Goal: Information Seeking & Learning: Learn about a topic

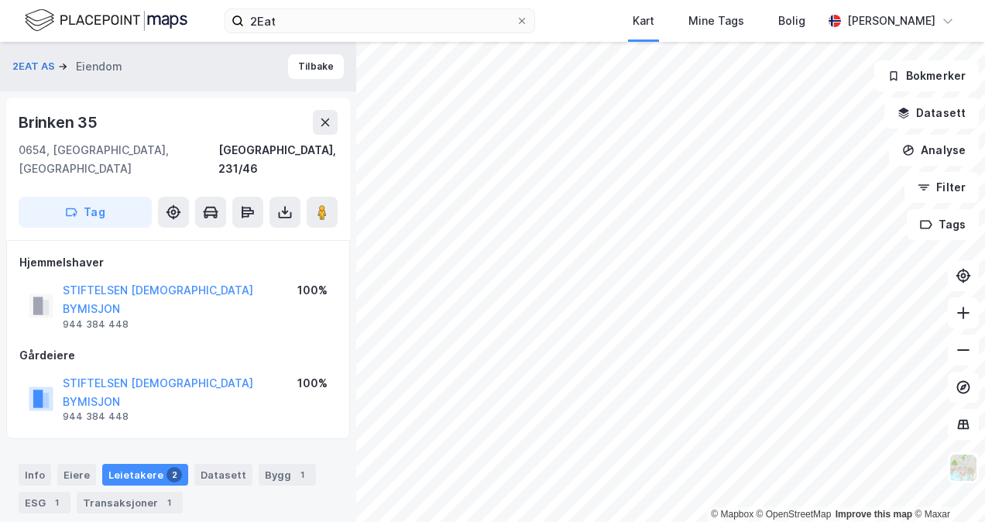
scroll to position [1, 0]
click at [312, 66] on button "Tilbake" at bounding box center [316, 65] width 56 height 25
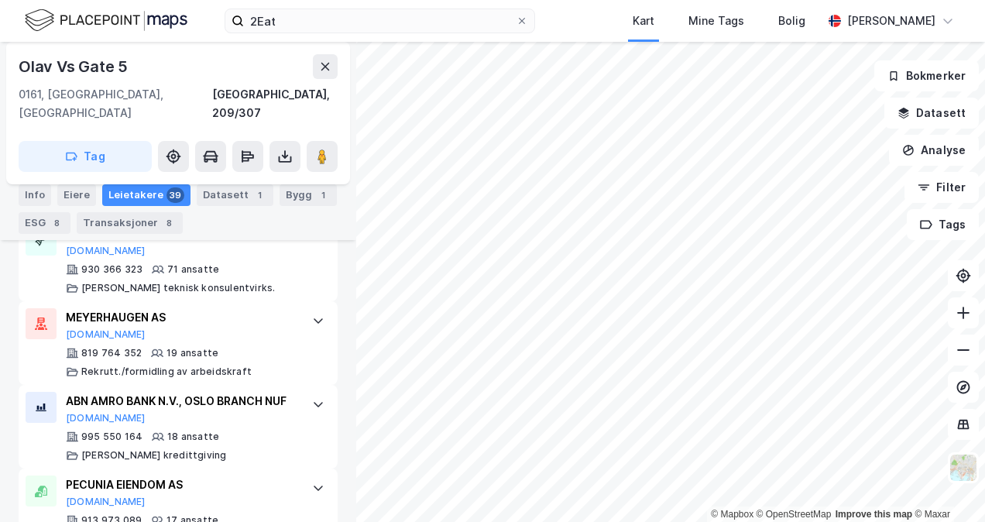
scroll to position [647, 0]
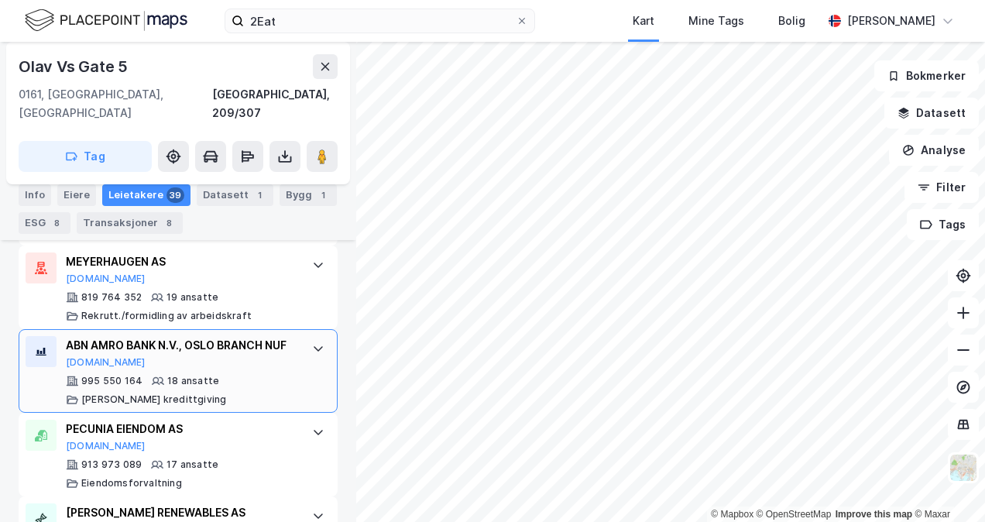
click at [312, 342] on icon at bounding box center [318, 348] width 12 height 12
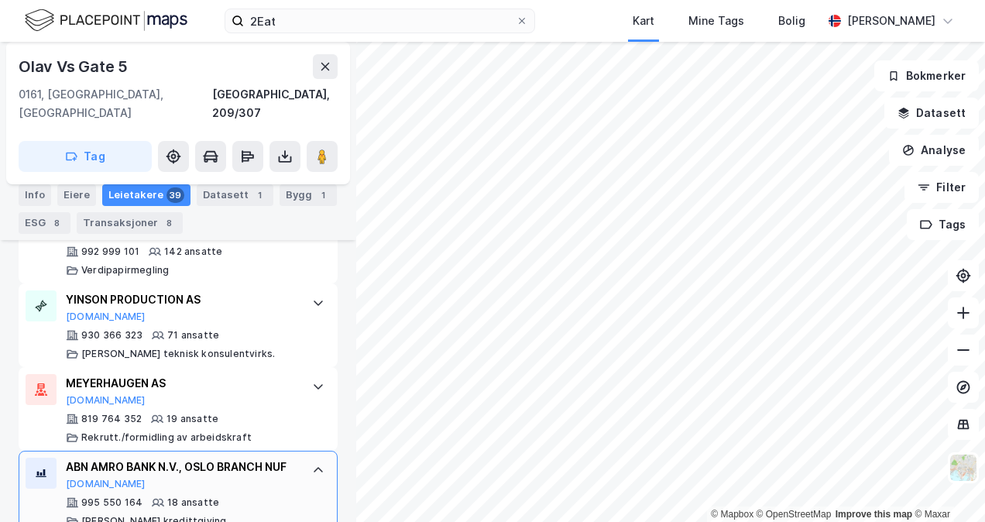
scroll to position [493, 0]
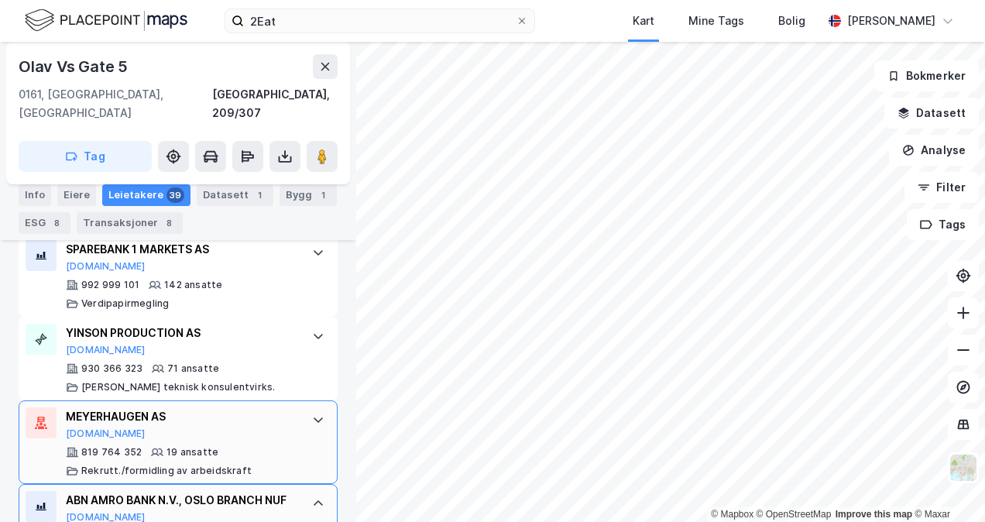
click at [312, 414] on icon at bounding box center [318, 420] width 12 height 12
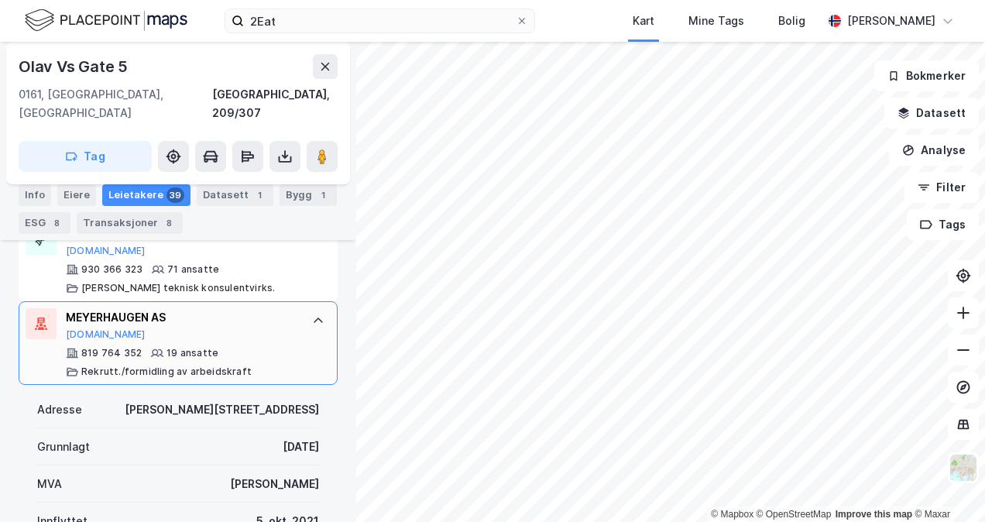
scroll to position [570, 0]
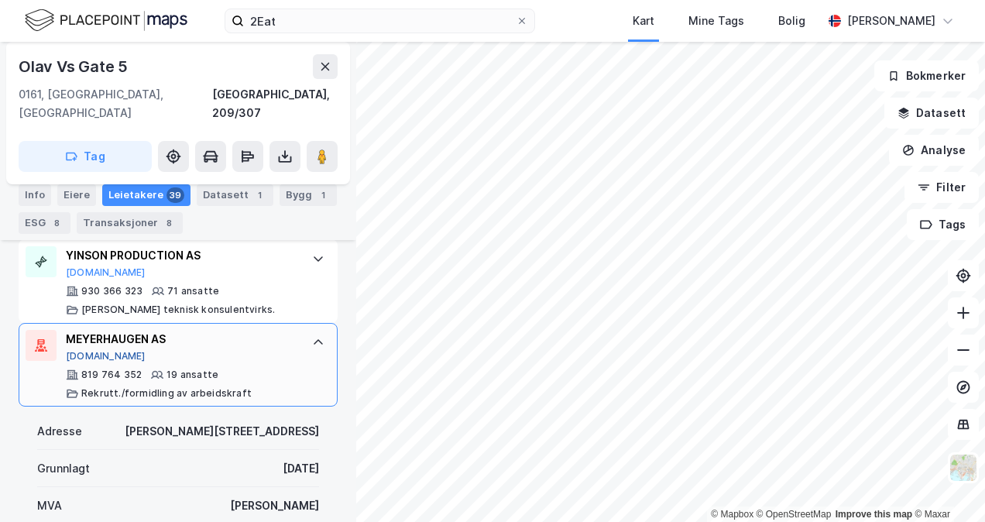
click at [84, 350] on button "[DOMAIN_NAME]" at bounding box center [106, 356] width 80 height 12
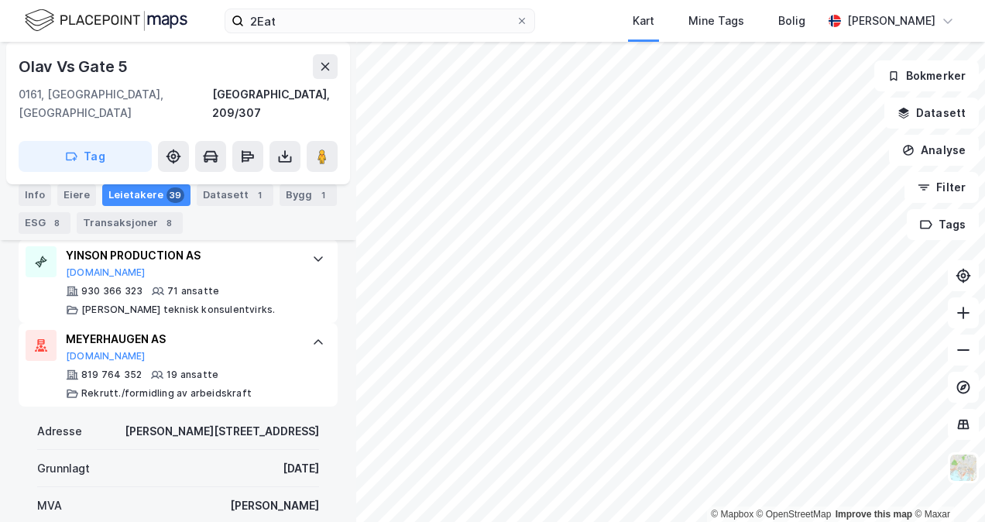
click at [306, 330] on div at bounding box center [318, 342] width 25 height 25
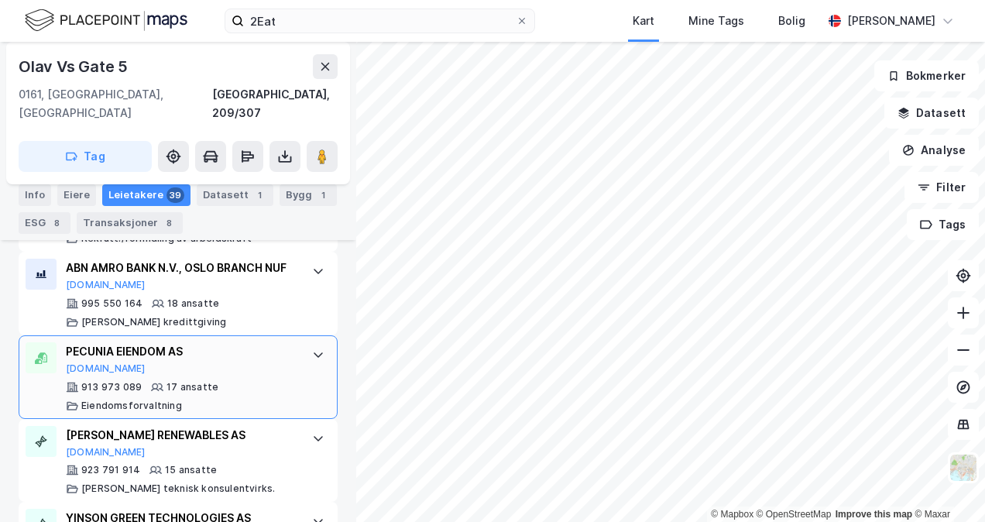
scroll to position [647, 0]
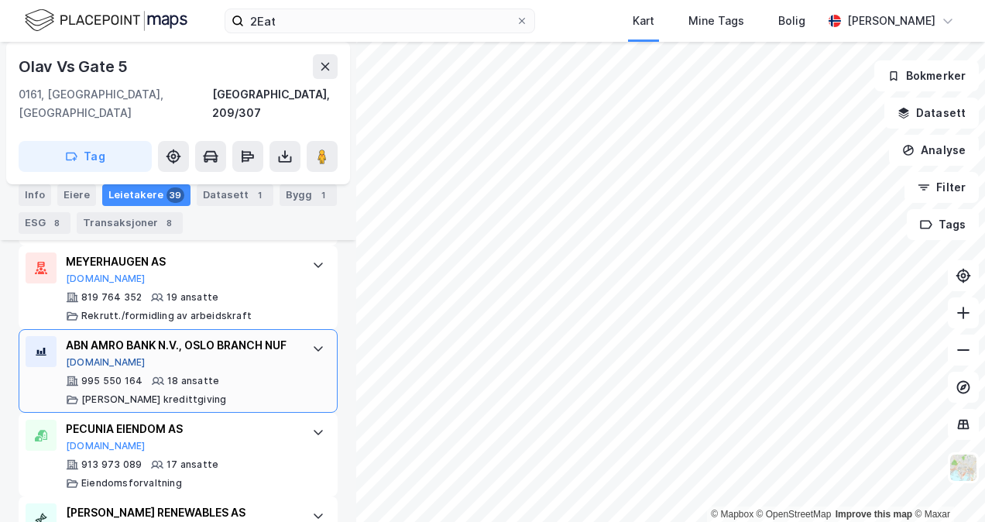
click at [77, 356] on button "[DOMAIN_NAME]" at bounding box center [106, 362] width 80 height 12
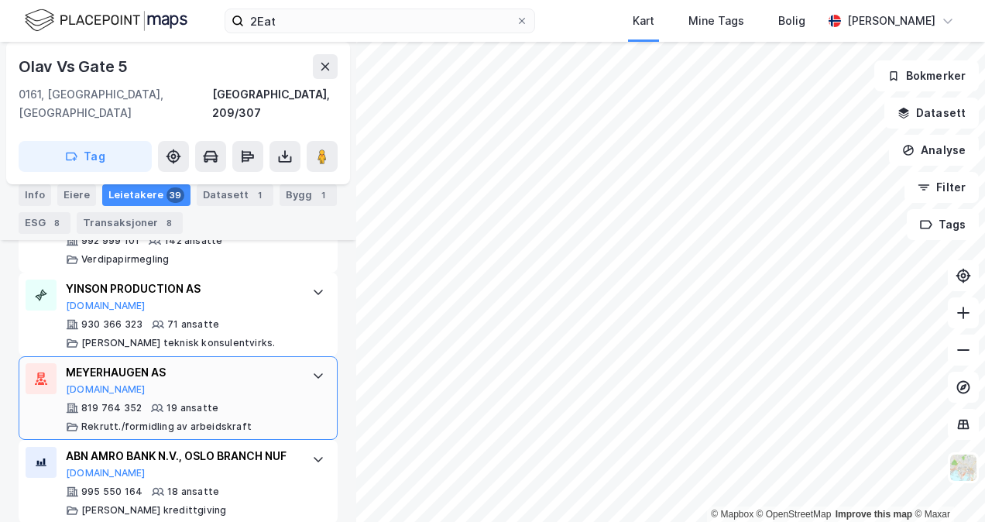
scroll to position [570, 0]
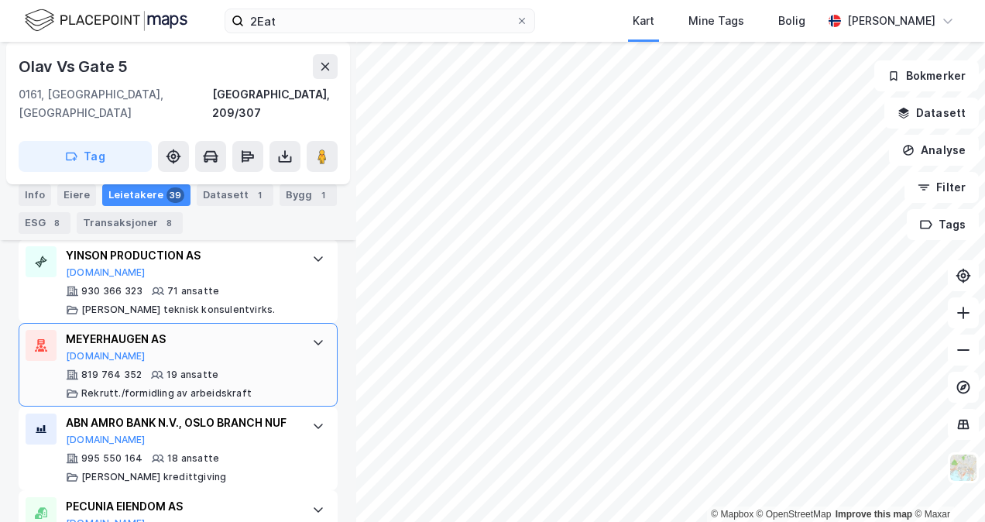
click at [312, 336] on icon at bounding box center [318, 342] width 12 height 12
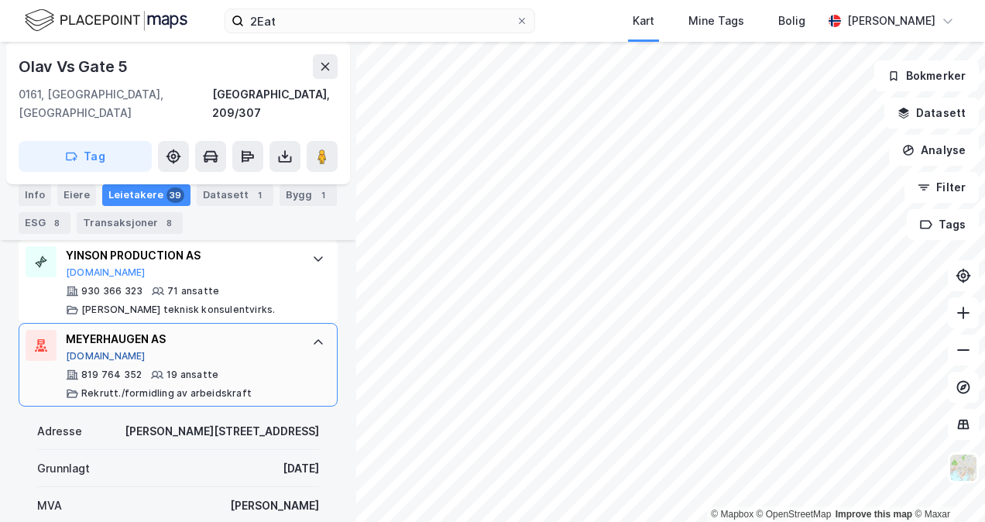
click at [84, 350] on button "[DOMAIN_NAME]" at bounding box center [106, 356] width 80 height 12
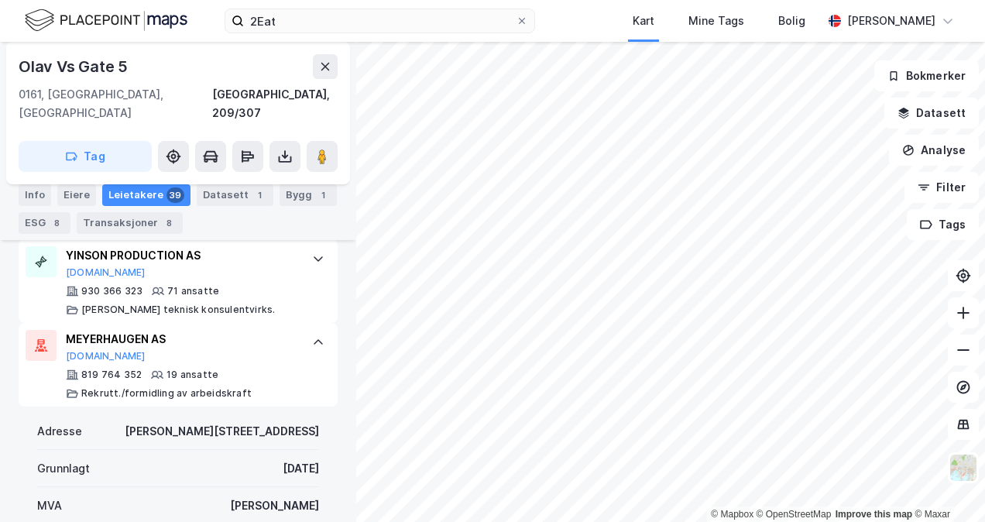
click at [312, 336] on icon at bounding box center [318, 342] width 12 height 12
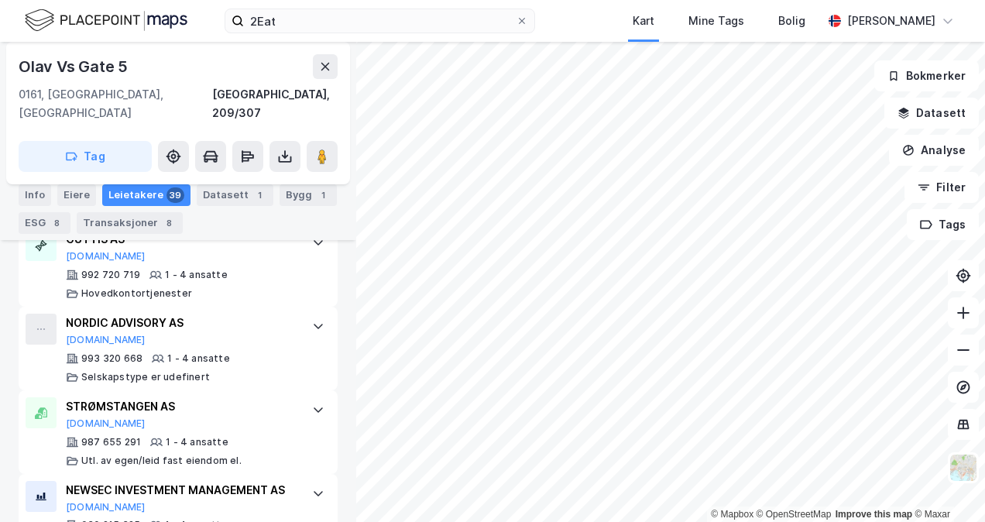
scroll to position [1267, 0]
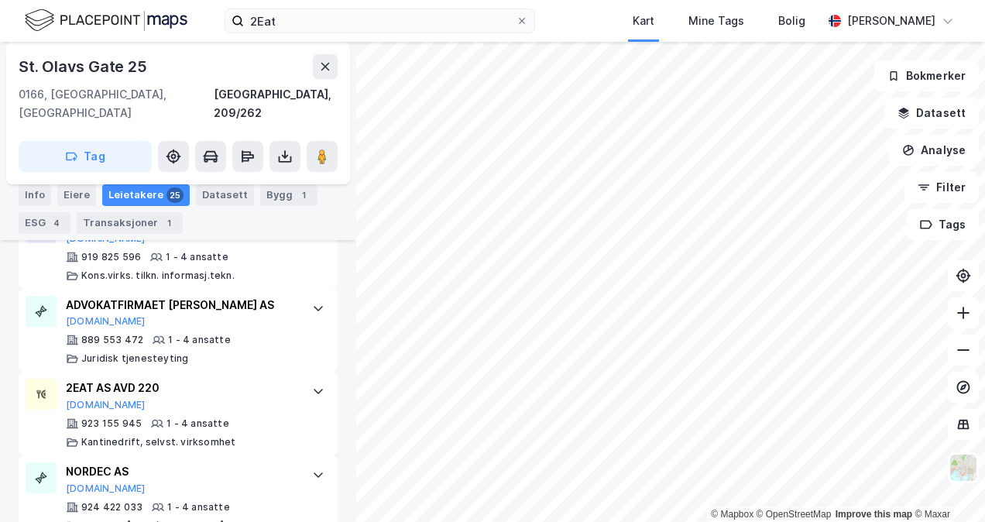
scroll to position [1626, 0]
